Goal: Navigation & Orientation: Understand site structure

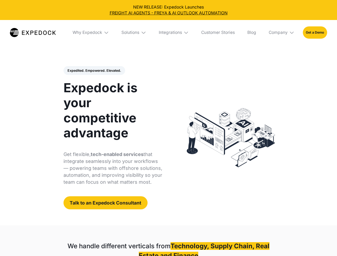
select select
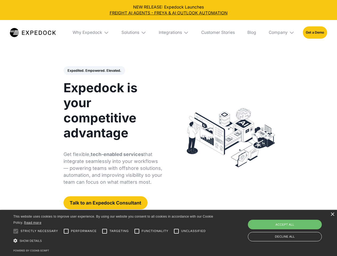
click at [168, 33] on div "Integrations" at bounding box center [170, 32] width 23 height 5
click at [91, 33] on div "Why Expedock" at bounding box center [88, 32] width 30 height 5
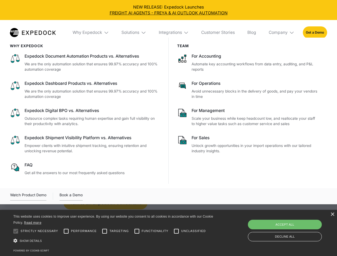
click at [134, 33] on div "Solutions" at bounding box center [130, 32] width 18 height 5
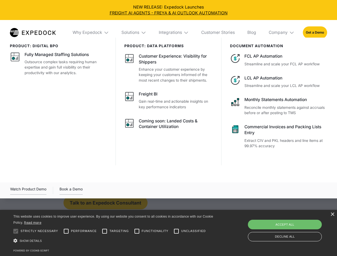
click at [174, 33] on div "Integrations" at bounding box center [170, 32] width 23 height 5
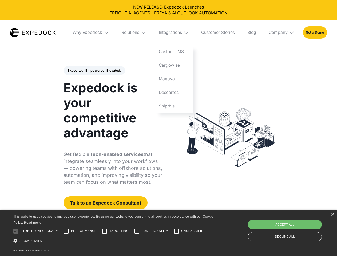
click at [282, 33] on div "Company" at bounding box center [278, 32] width 19 height 5
click at [94, 71] on div "Expedited. Empowered. Elevated. Automate Freight Document Extraction at 99.97% …" at bounding box center [112, 138] width 99 height 144
click at [16, 231] on div at bounding box center [15, 231] width 11 height 11
click at [66, 231] on input "Performance" at bounding box center [66, 231] width 11 height 11
checkbox input "true"
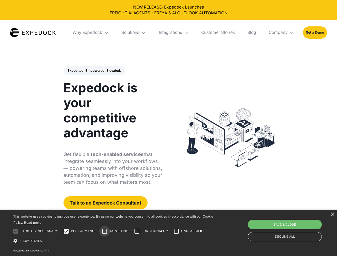
click at [105, 231] on input "Targeting" at bounding box center [104, 231] width 11 height 11
checkbox input "true"
click at [137, 231] on input "Functionality" at bounding box center [137, 231] width 11 height 11
checkbox input "true"
